Goal: Find specific page/section: Find specific page/section

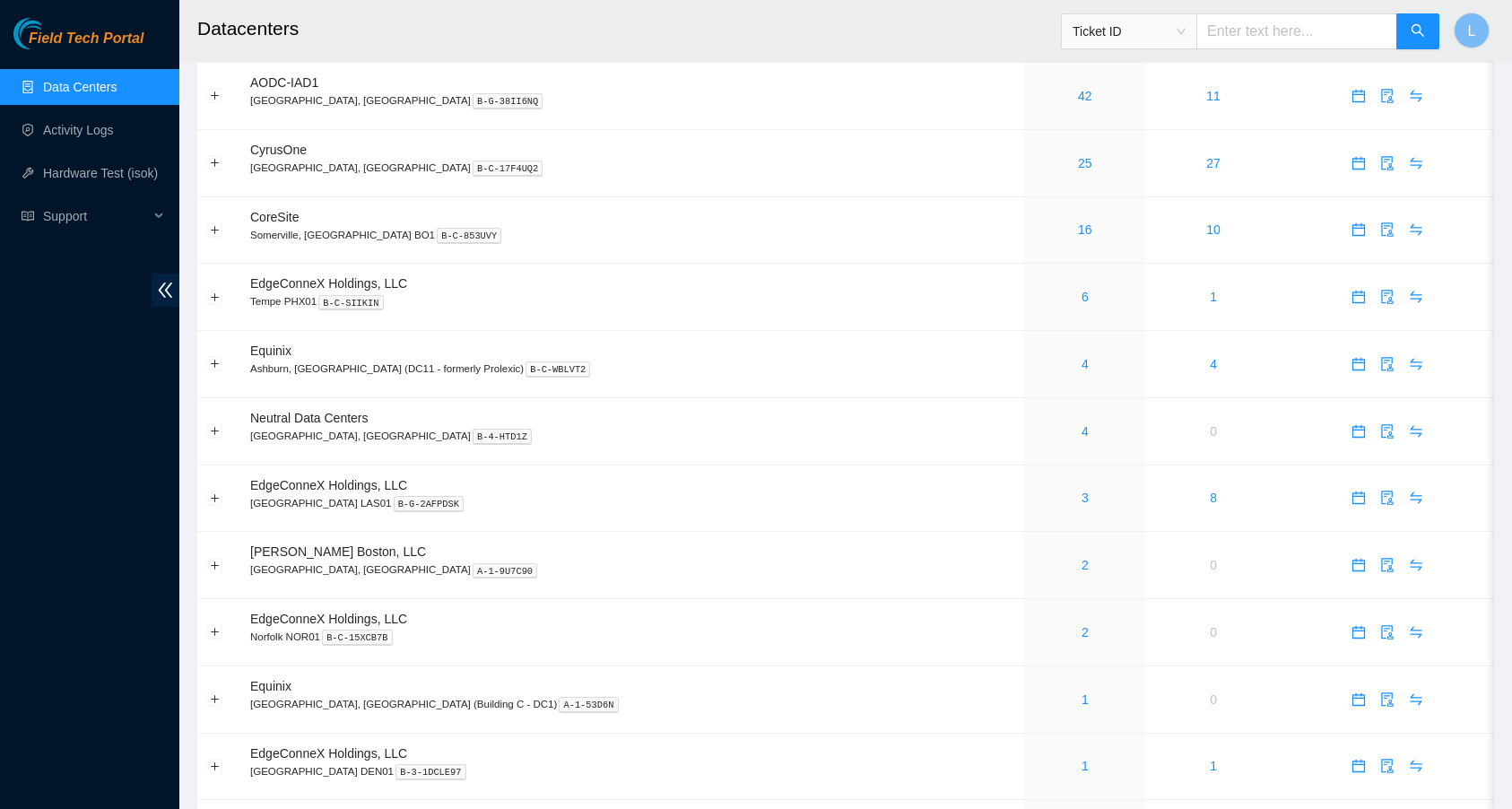
scroll to position [773, 0]
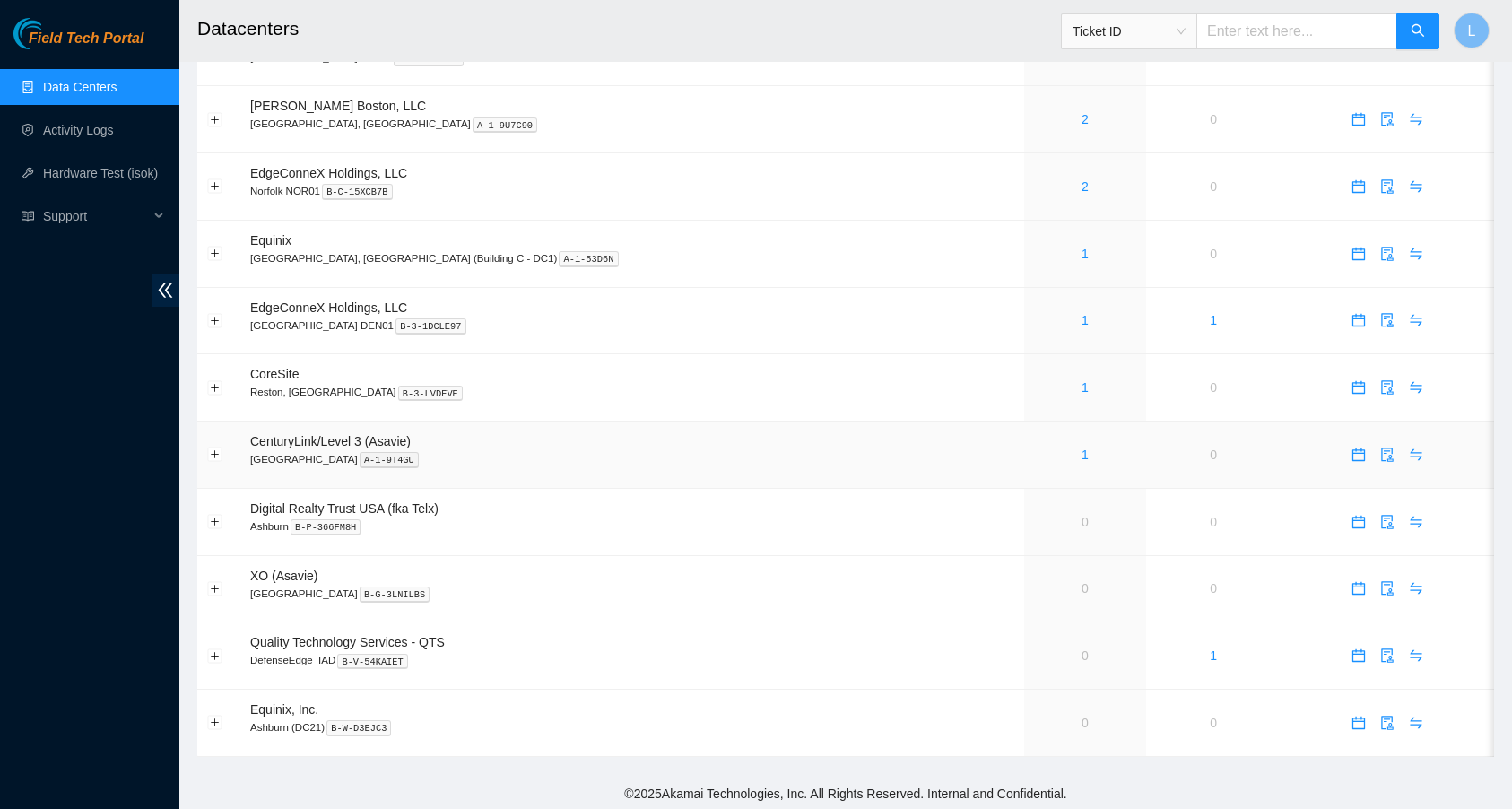
click at [1033, 454] on div "1" at bounding box center [1084, 455] width 101 height 20
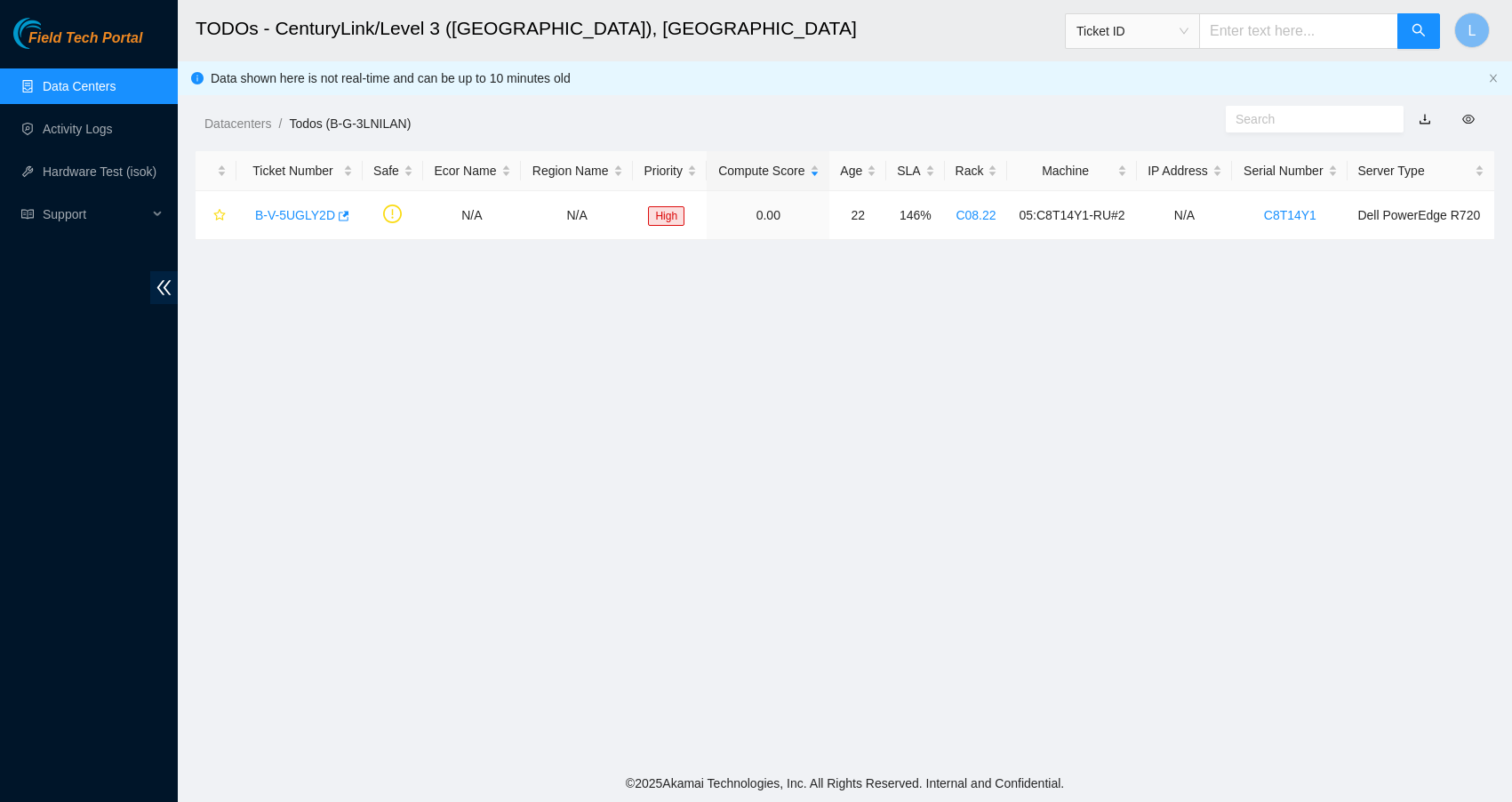
click at [101, 90] on link "Data Centers" at bounding box center [78, 87] width 73 height 14
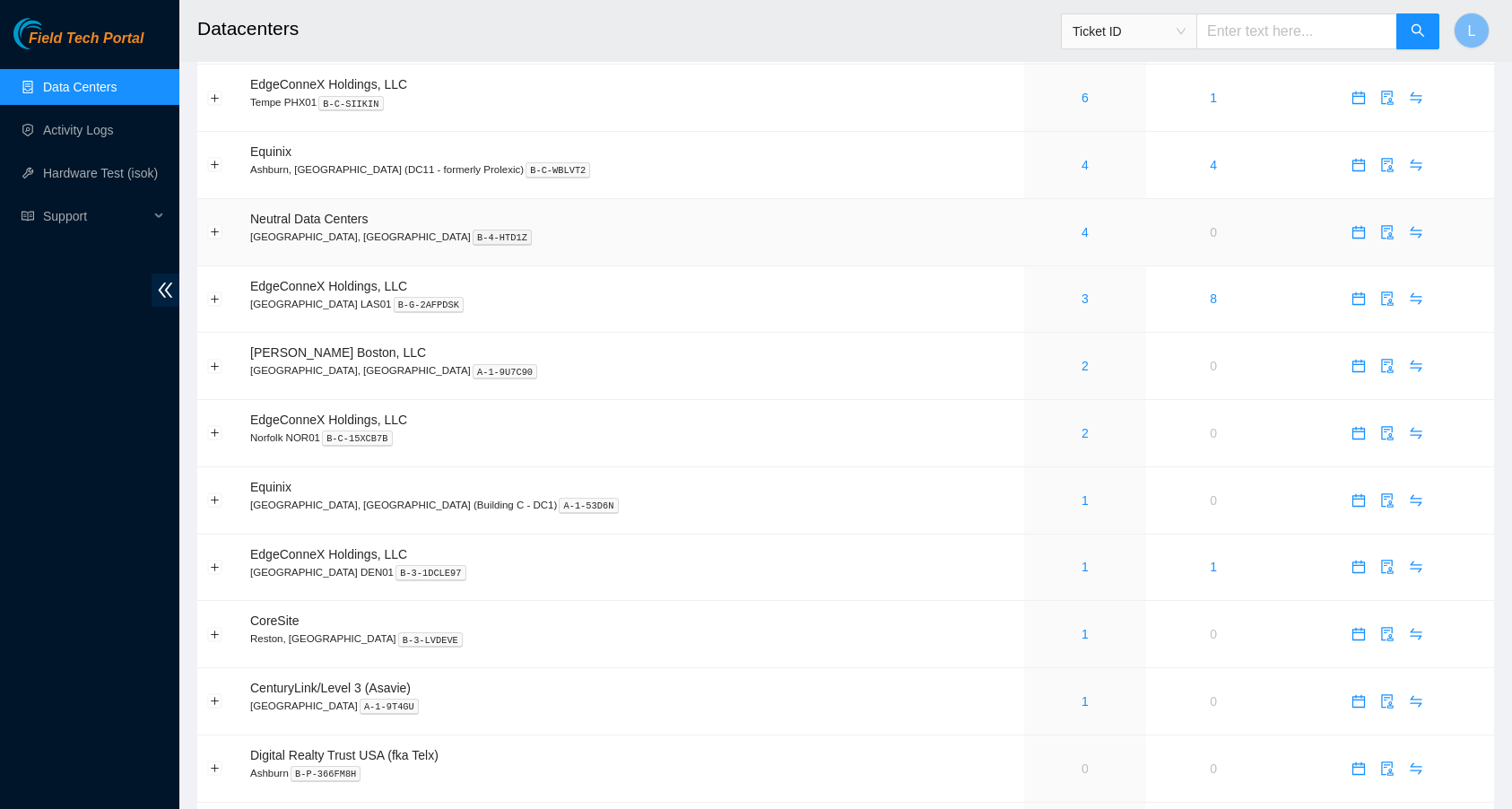
scroll to position [531, 0]
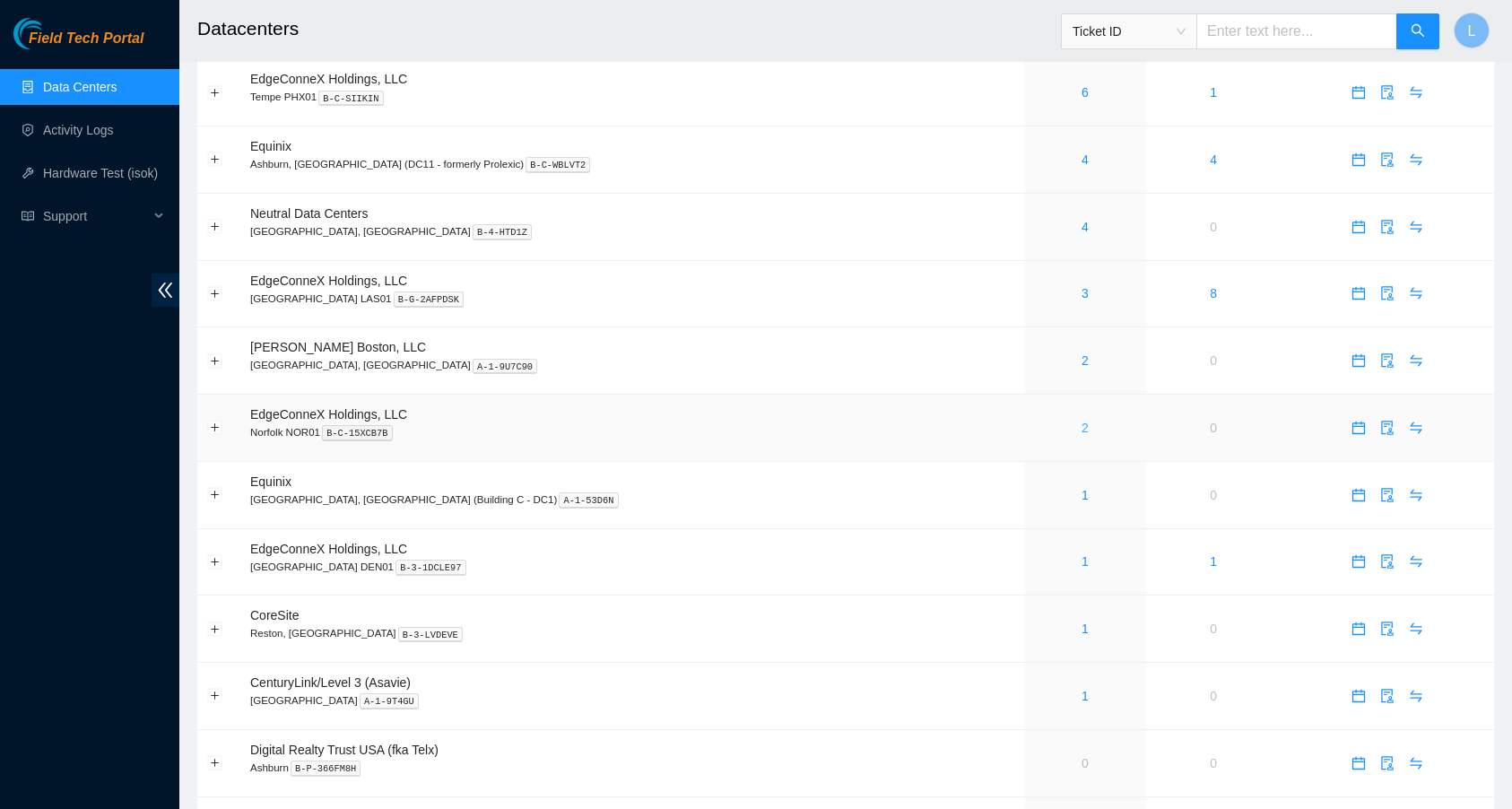
click at [1082, 427] on link "2" at bounding box center [1085, 428] width 7 height 15
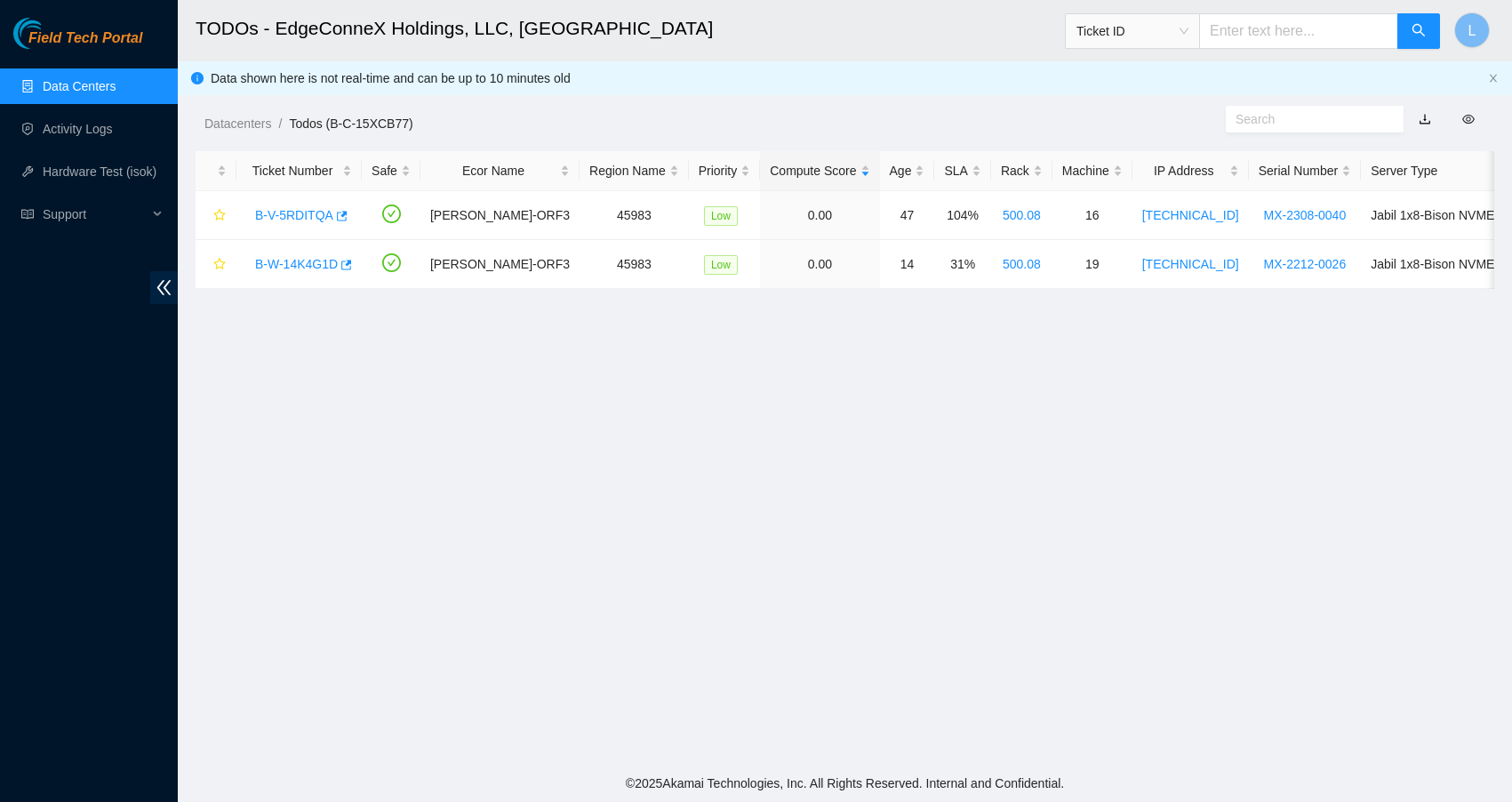
click at [115, 88] on link "Data Centers" at bounding box center [78, 87] width 73 height 14
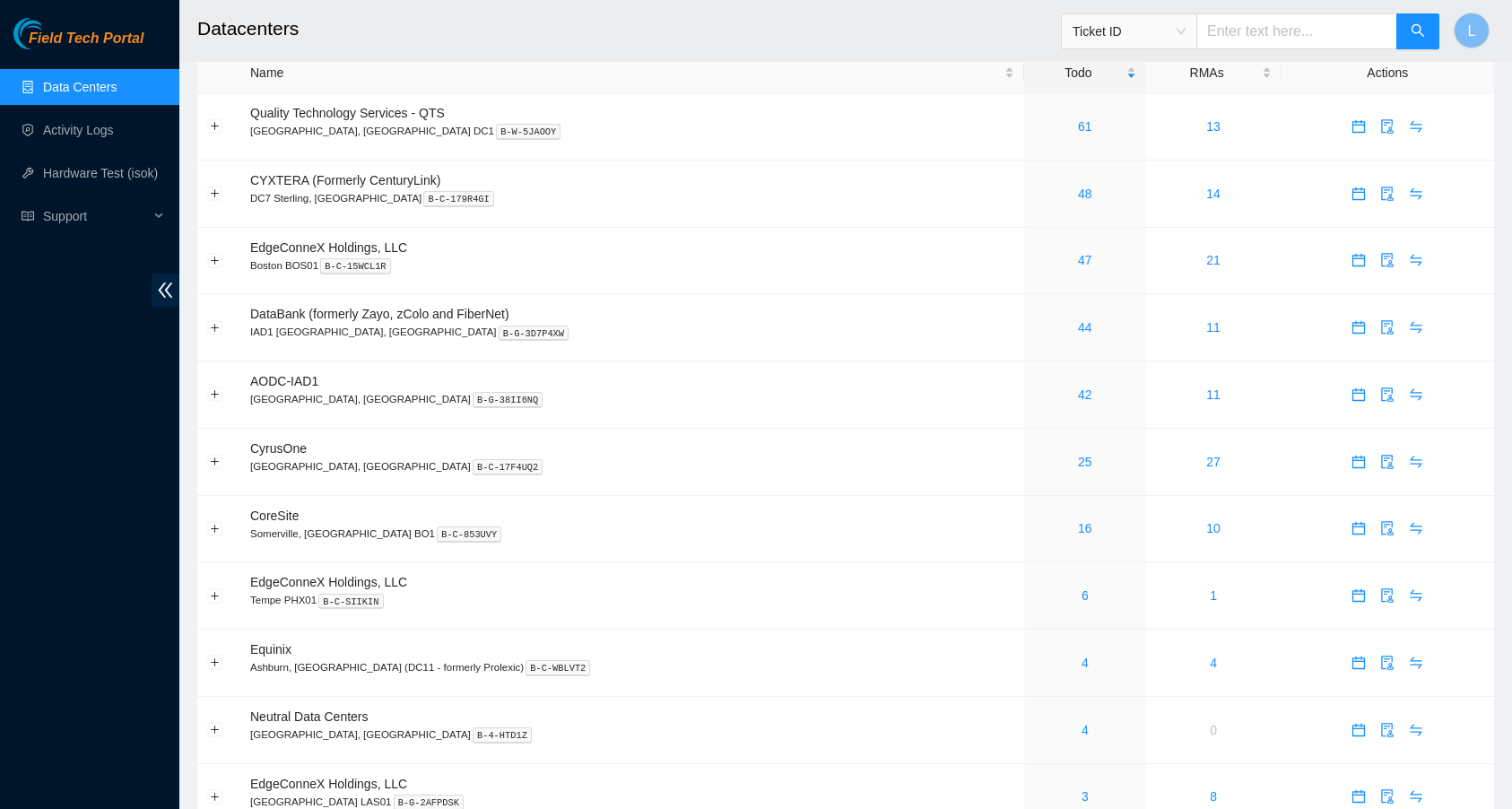
scroll to position [31, 0]
